Goal: Task Accomplishment & Management: Manage account settings

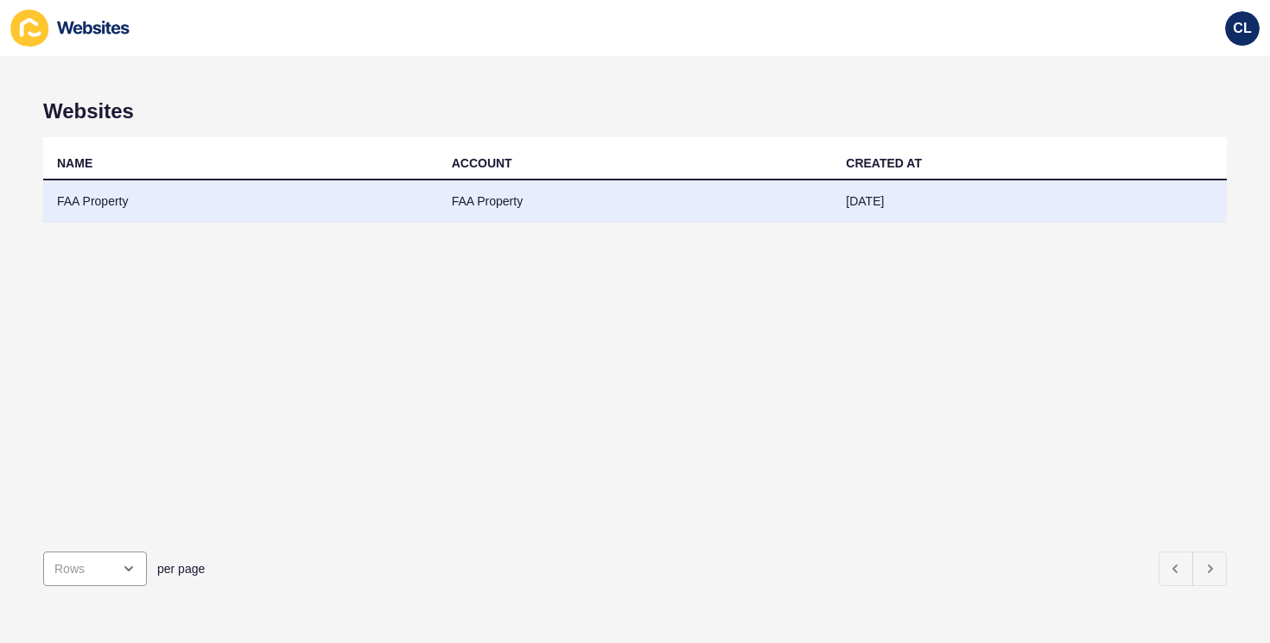
click at [447, 200] on td "FAA Property" at bounding box center [635, 202] width 395 height 42
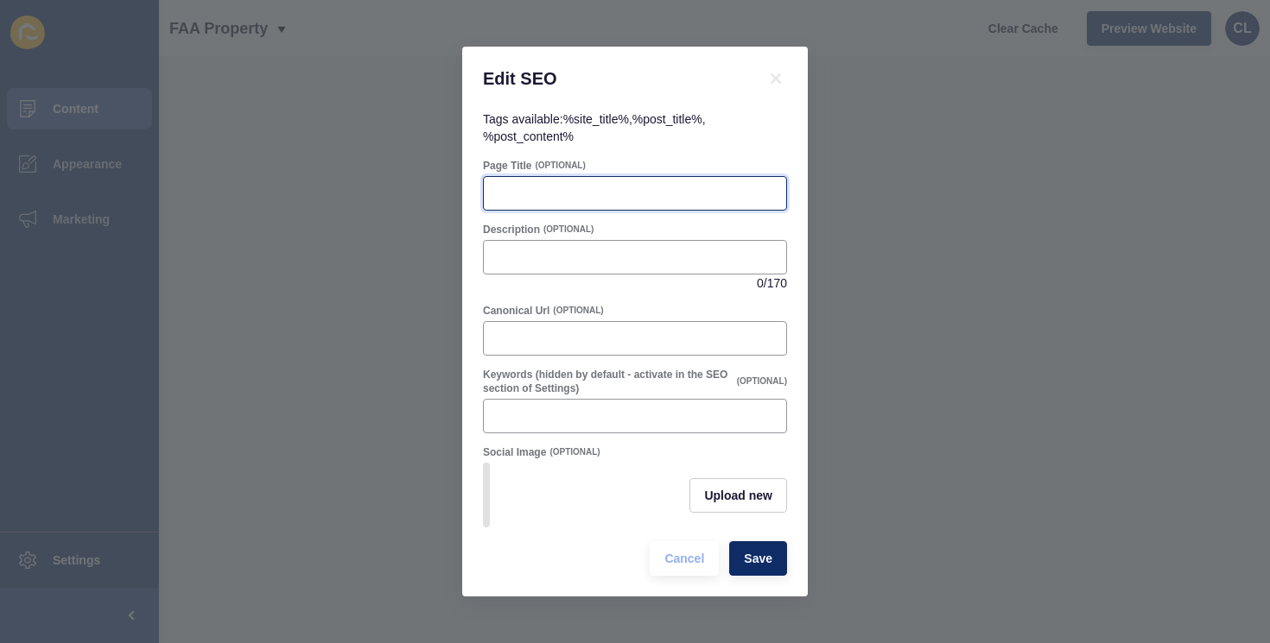
click at [529, 186] on input "Page Title" at bounding box center [635, 193] width 282 height 17
paste input "How To Find The Best Property Managers Maroochydore"
type input "How To Find The Best Property Managers Maroochydore"
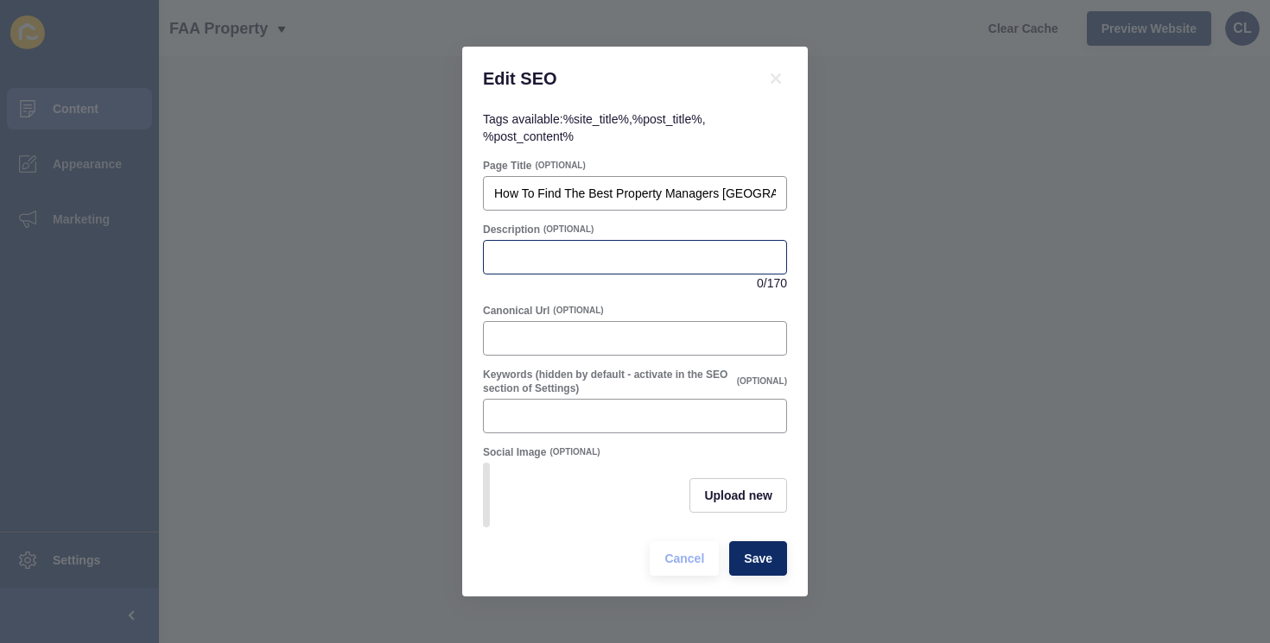
click at [606, 245] on div at bounding box center [635, 257] width 304 height 35
paste input "Discover how to choose property managers Maroochydore residents trust. Compare …"
type input "Discover how to choose property managers Maroochydore residents trust. Compare …"
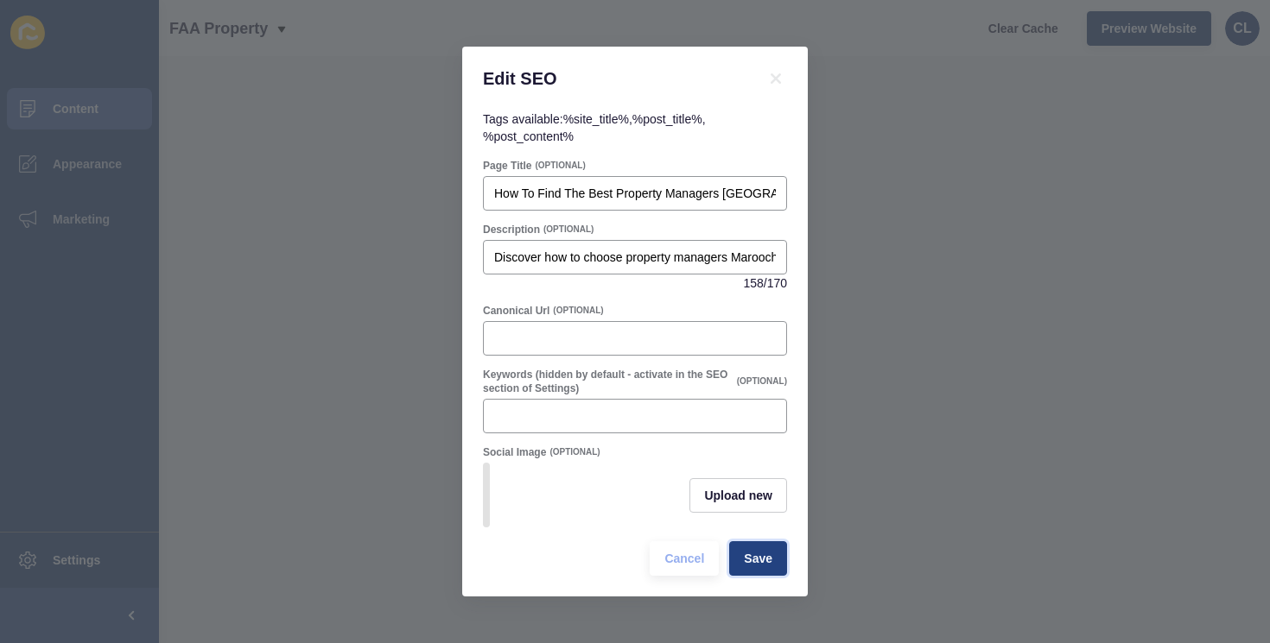
click at [781, 569] on button "Save" at bounding box center [758, 559] width 58 height 35
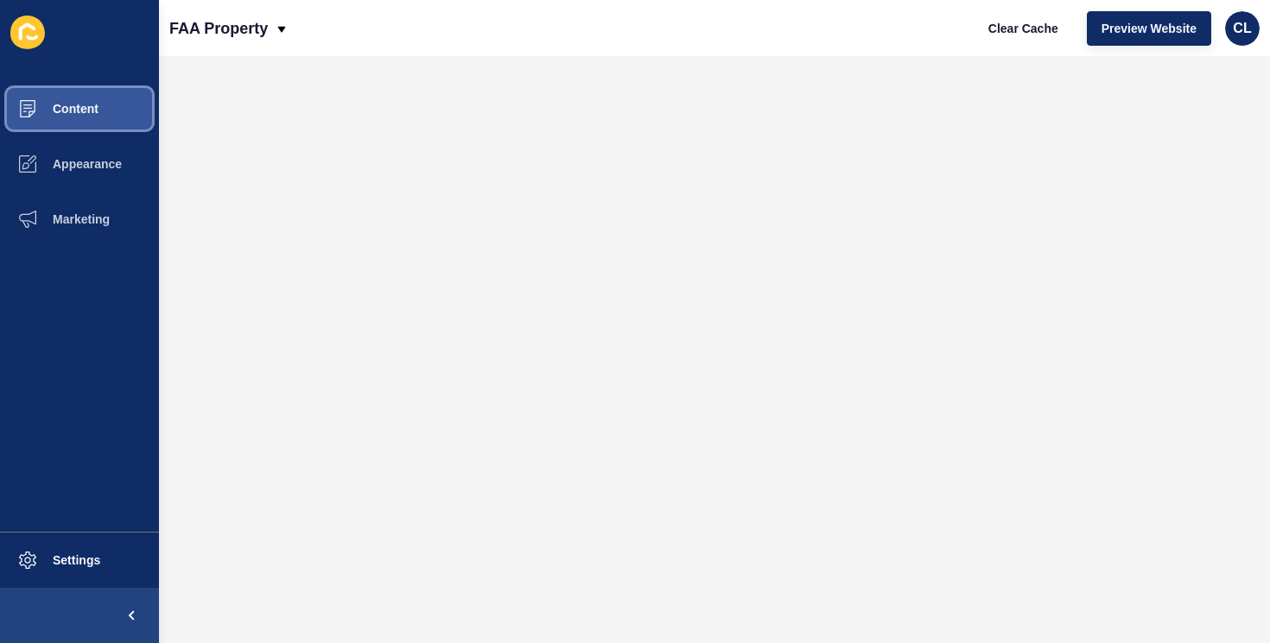
click at [78, 123] on button "Content" at bounding box center [79, 108] width 159 height 55
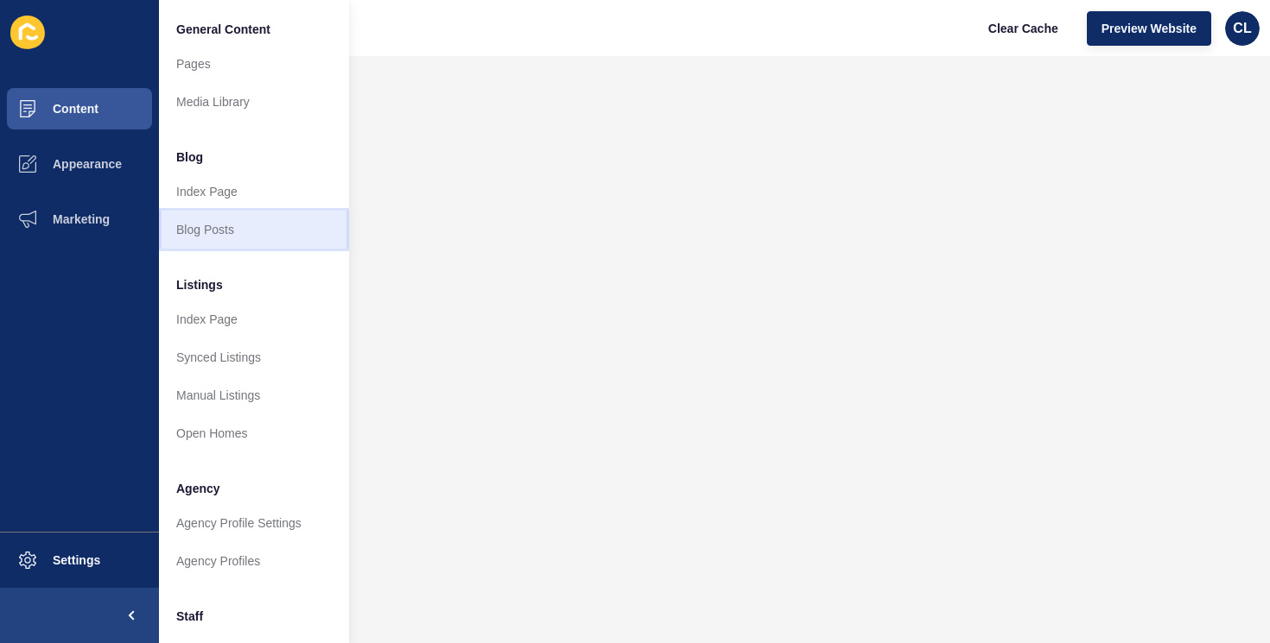
click at [212, 225] on link "Blog Posts" at bounding box center [254, 230] width 190 height 38
